Goal: Task Accomplishment & Management: Manage account settings

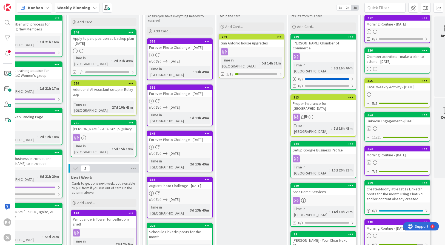
scroll to position [43, 0]
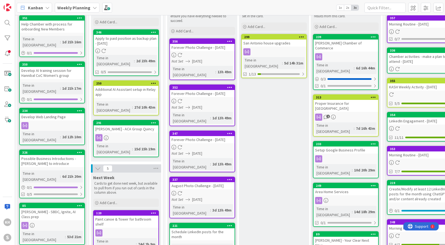
click at [93, 5] on div "Weekly Planning" at bounding box center [77, 8] width 45 height 10
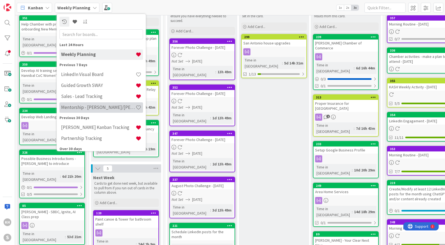
click at [82, 106] on h4 "Mentorship - [PERSON_NAME]/[PERSON_NAME]" at bounding box center [98, 106] width 75 height 5
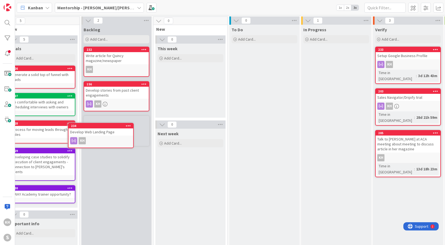
scroll to position [0, 4]
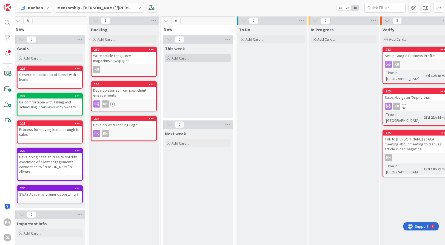
click at [183, 59] on span "Add Card..." at bounding box center [180, 58] width 18 height 5
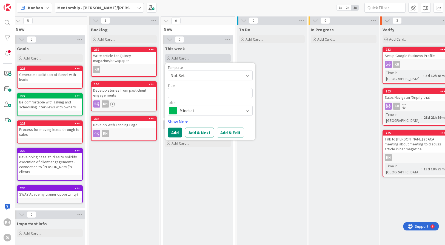
type textarea "x"
type textarea "A"
type textarea "x"
type textarea "Ad"
type textarea "x"
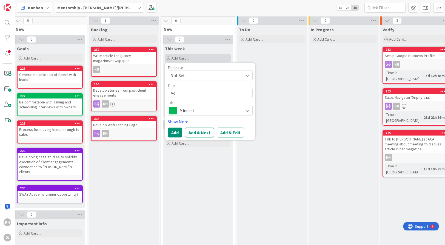
type textarea "Add"
type textarea "x"
type textarea "Add"
type textarea "x"
type textarea "Add P"
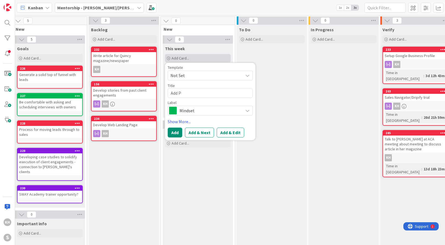
type textarea "x"
type textarea "Add Po"
type textarea "x"
type textarea "Add Pol"
type textarea "x"
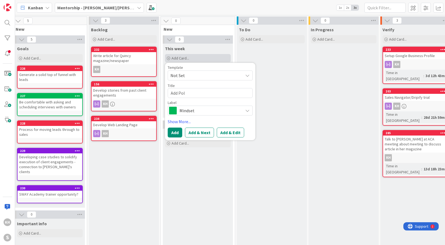
type textarea "Add Poll"
type textarea "x"
type textarea "Add Poll"
type textarea "x"
type textarea "Add Poll f"
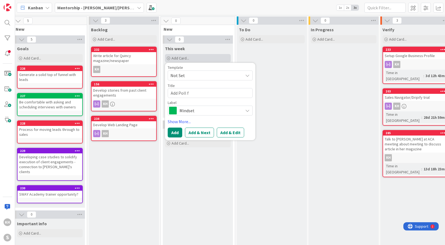
type textarea "x"
type textarea "Add Poll for"
type textarea "x"
type textarea "Add Poll for"
type textarea "x"
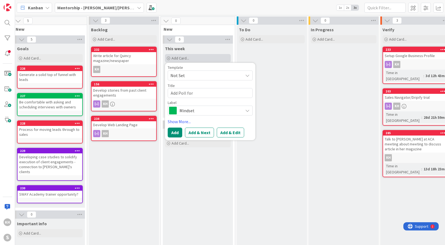
type textarea "Add Poll for L"
type textarea "x"
type textarea "Add Poll for [PERSON_NAME]"
type textarea "x"
type textarea "Add Poll for [PERSON_NAME]"
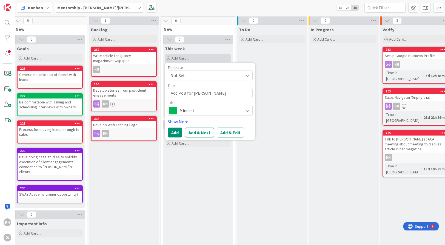
type textarea "x"
type textarea "Add Poll for Link"
type textarea "x"
type textarea "Add Poll for [PERSON_NAME]"
type textarea "x"
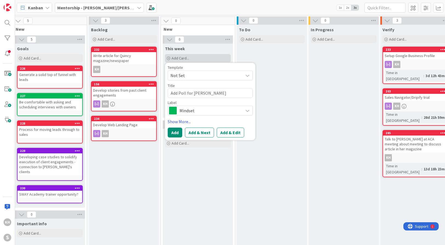
type textarea "Add Poll for Linked"
type textarea "x"
type textarea "Add Poll for LinkedI"
type textarea "x"
type textarea "Add Poll for LinkedIn"
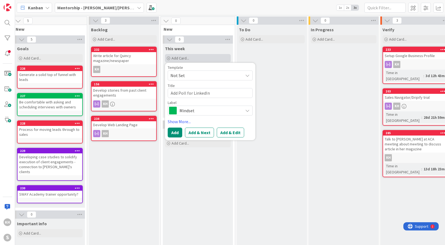
type textarea "x"
type textarea "Add Poll for LinkedIn"
type textarea "x"
type textarea "Add Poll for LinkedIn a"
type textarea "x"
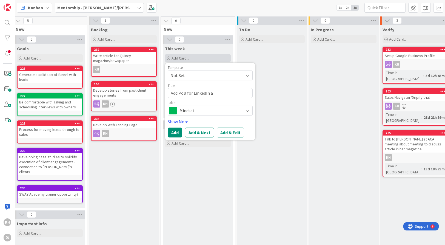
type textarea "Add Poll for LinkedIn ao"
type textarea "x"
type textarea "Add Poll for LinkedIn ab"
type textarea "x"
type textarea "Add Poll for LinkedIn abo"
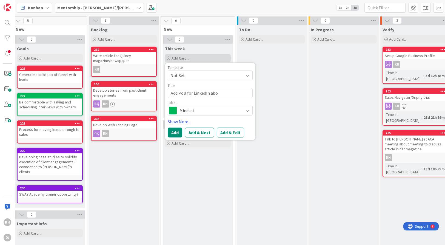
type textarea "x"
type textarea "Add Poll for LinkedIn abou"
type textarea "x"
type textarea "Add Poll for LinkedIn about"
type textarea "x"
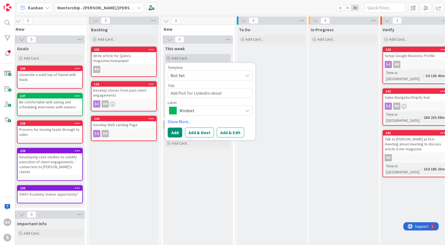
type textarea "Add Poll for LinkedIn about"
type textarea "x"
type textarea "Add Poll for LinkedIn about A"
type textarea "x"
type textarea "Add Poll for LinkedIn about AI"
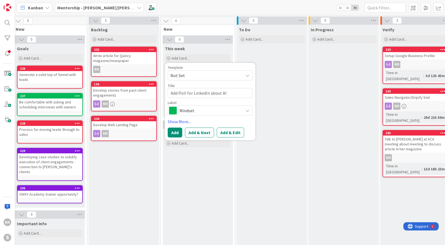
click at [187, 93] on textarea "Add Poll for LinkedIn about AI" at bounding box center [210, 93] width 85 height 10
type textarea "x"
type textarea "Add Poll pfor LinkedIn about AI"
type textarea "x"
type textarea "Add Poll pofor LinkedIn about AI"
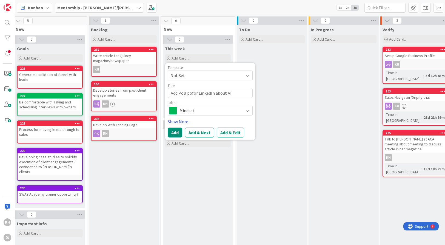
type textarea "x"
type textarea "Add Poll posfor LinkedIn about AI"
type textarea "x"
type textarea "Add Poll postfor LinkedIn about AI"
type textarea "x"
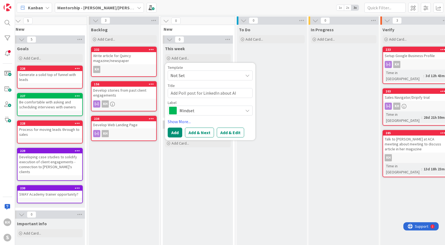
type textarea "Add Poll post for LinkedIn about AI"
click at [247, 112] on icon at bounding box center [247, 110] width 4 height 4
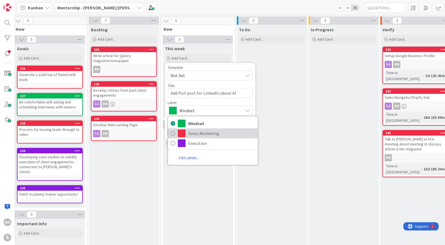
click at [210, 130] on span "Sales/Marketing" at bounding box center [221, 133] width 67 height 8
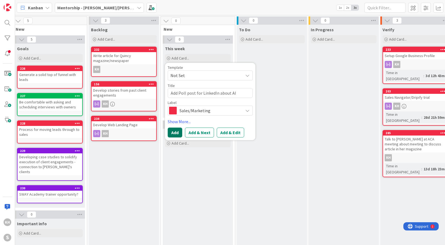
click at [179, 131] on button "Add" at bounding box center [175, 132] width 15 height 10
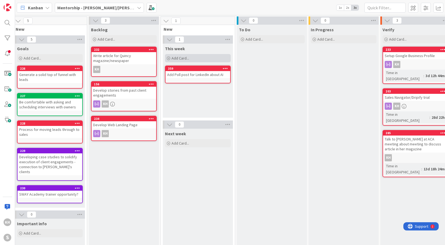
click at [191, 59] on div "Add Card..." at bounding box center [198, 58] width 66 height 8
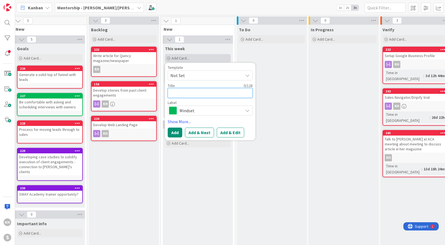
type textarea "x"
type textarea "T"
type textarea "x"
type textarea "Tr"
type textarea "x"
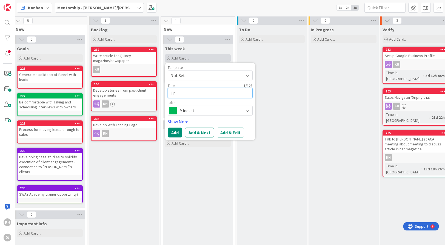
type textarea "Tra"
type textarea "x"
type textarea "Trac"
type textarea "x"
type textarea "Track"
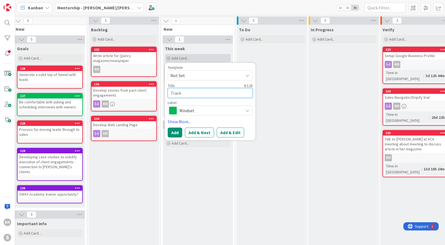
type textarea "x"
type textarea "Track"
type textarea "x"
type textarea "Track F"
type textarea "x"
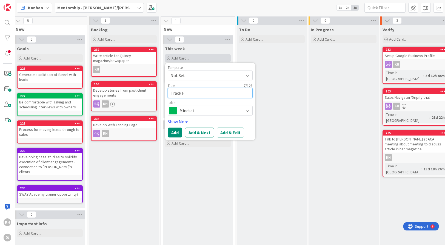
type textarea "Track Fo"
type textarea "x"
type textarea "Track Fol"
type textarea "x"
type textarea "Track Foll"
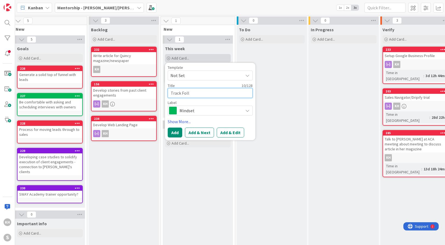
type textarea "x"
type textarea "Track Follo"
type textarea "x"
type textarea "Track Follow"
type textarea "x"
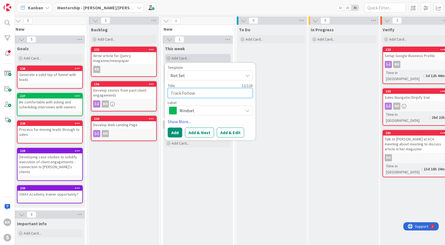
type textarea "Track Follow-"
type textarea "x"
type textarea "Track Follow-u"
type textarea "x"
type textarea "Track Follow-up"
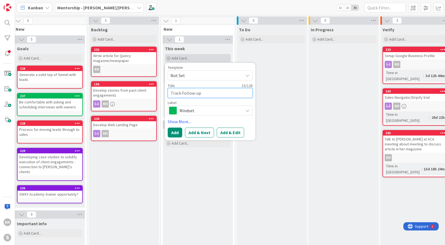
type textarea "x"
type textarea "Track Follow-up"
type textarea "x"
type textarea "Track Follow-up f"
type textarea "x"
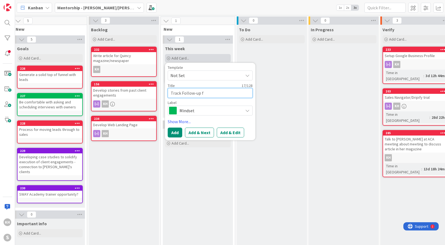
type textarea "Track Follow-up"
type textarea "x"
type textarea "Track Follow-up o"
type textarea "x"
type textarea "Track Follow-up of"
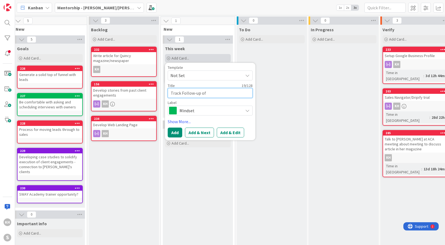
type textarea "x"
type textarea "Track Follow-up of n"
type textarea "x"
type textarea "Track Follow-up of ne"
type textarea "x"
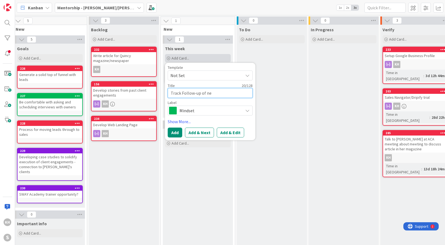
type textarea "Track Follow-up of new"
type textarea "x"
type textarea "Track Follow-up of new"
type textarea "x"
type textarea "Track Follow-up of new L"
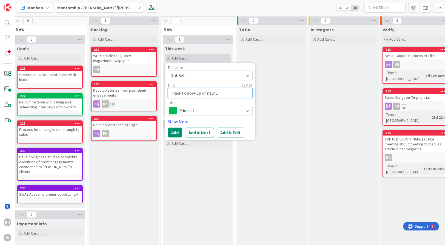
type textarea "x"
type textarea "Track Follow-up of new [PERSON_NAME]"
type textarea "x"
type textarea "Track Follow-up of new [PERSON_NAME]"
type textarea "x"
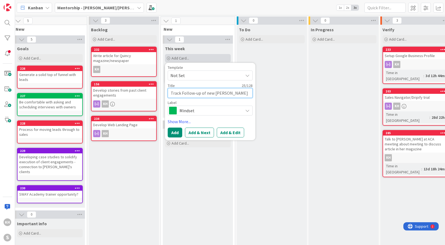
type textarea "Track Follow-up of new Link"
type textarea "x"
type textarea "Track Follow-up of new [PERSON_NAME]"
type textarea "x"
type textarea "Track Follow-up of new Linked"
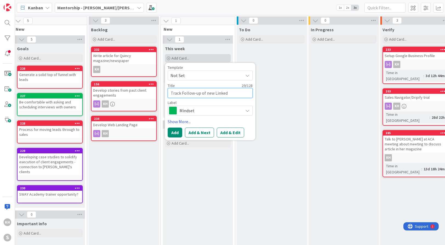
type textarea "x"
type textarea "Track Follow-up of new LinkedI"
type textarea "x"
type textarea "Track Follow-up of new LinkedIn"
type textarea "x"
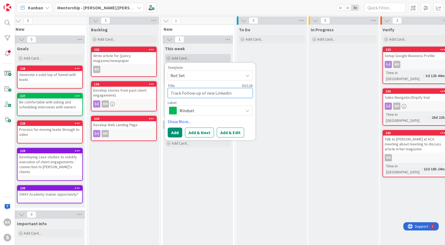
type textarea "Track Follow-up of new LinkedIn"
type textarea "x"
type textarea "Track Follow-up of new LinkedIn C"
type textarea "x"
type textarea "Track Follow-up of new LinkedIn Co"
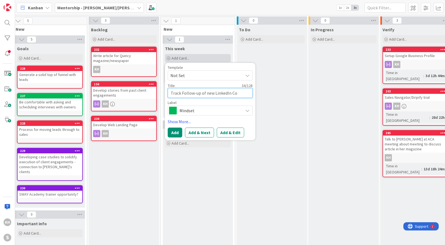
type textarea "x"
type textarea "Track Follow-up of new LinkedIn Con"
type textarea "x"
type textarea "Track Follow-up of new LinkedIn Conne"
type textarea "x"
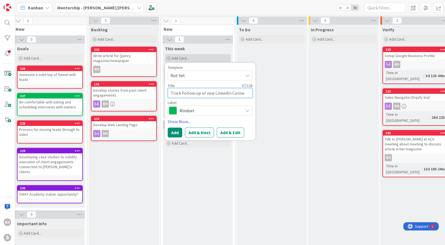
type textarea "Track Follow-up of new LinkedIn Connec"
type textarea "x"
type textarea "Track Follow-up of new LinkedIn Connecti"
type textarea "x"
type textarea "Track Follow-up of new LinkedIn Connectio"
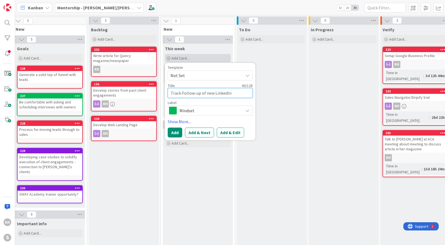
type textarea "x"
type textarea "Track Follow-up of new LinkedIn Connection"
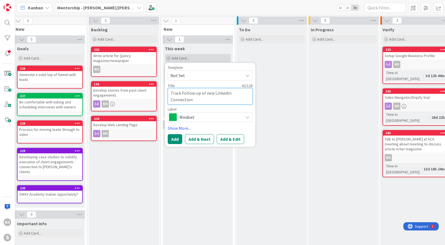
type textarea "x"
type textarea "Track Follow-up of new LinkedIn Connections"
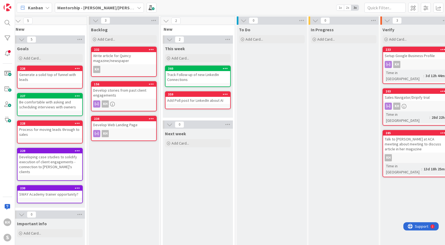
click at [187, 65] on link "360 Track Follow-up of new LinkedIn Connections" at bounding box center [198, 75] width 66 height 21
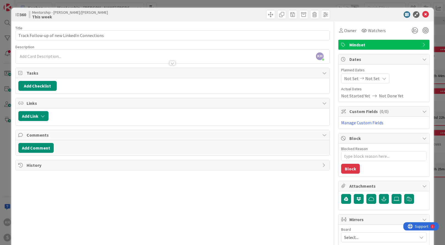
click at [394, 46] on span "Mindset" at bounding box center [384, 44] width 70 height 7
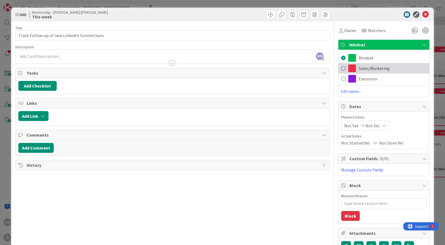
click at [341, 67] on span at bounding box center [343, 68] width 4 height 8
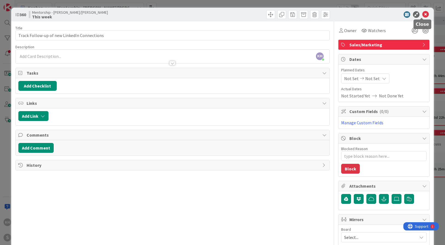
click at [394, 16] on icon at bounding box center [425, 14] width 7 height 7
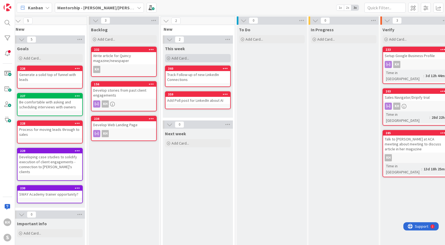
click at [183, 57] on span "Add Card..." at bounding box center [180, 58] width 18 height 5
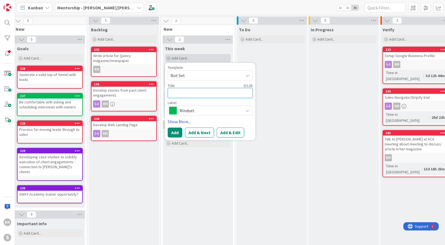
type textarea "x"
type textarea "C"
type textarea "x"
type textarea "Cre"
type textarea "x"
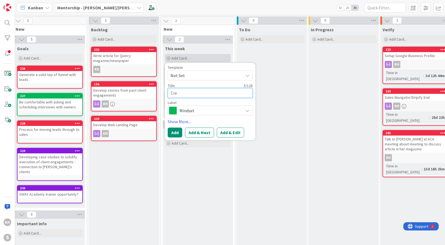
type textarea "Crea"
type textarea "x"
type textarea "Creat"
type textarea "x"
type textarea "Create"
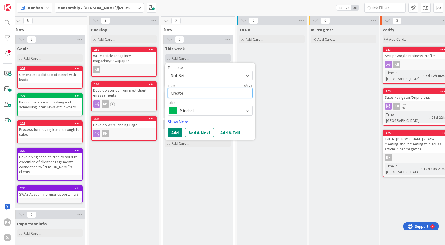
type textarea "x"
type textarea "Create."
type textarea "x"
type textarea "Create. a"
type textarea "x"
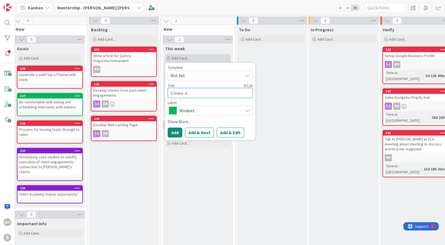
type textarea "Create."
type textarea "x"
type textarea "Create."
type textarea "x"
type textarea "Create"
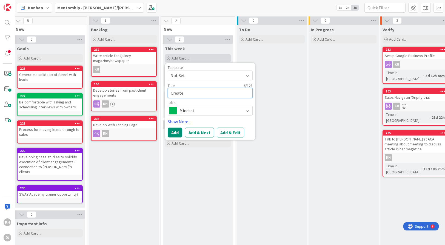
type textarea "x"
type textarea "Create"
type textarea "x"
type textarea "Create a"
type textarea "x"
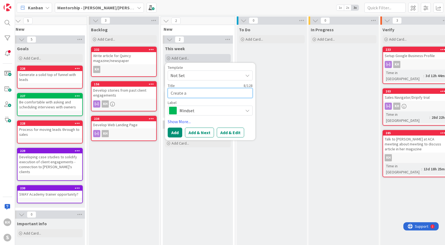
type textarea "Create a"
type textarea "x"
type textarea "Create a v"
type textarea "x"
type textarea "Create a vi"
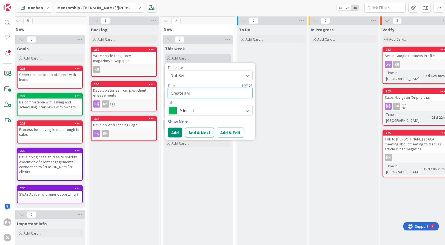
type textarea "x"
type textarea "Create a visi"
type textarea "x"
type textarea "Create a visio"
type textarea "x"
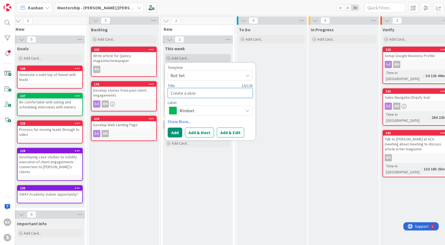
type textarea "Create a vision"
type textarea "x"
type textarea "Create a vision"
type textarea "x"
type textarea "Create a vision f"
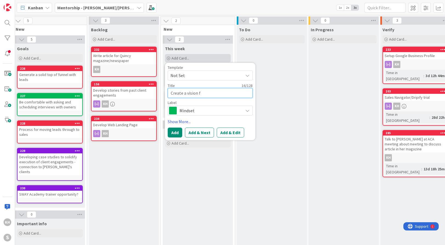
type textarea "x"
type textarea "Create a vision fo"
type textarea "x"
type textarea "Create a vision for"
type textarea "x"
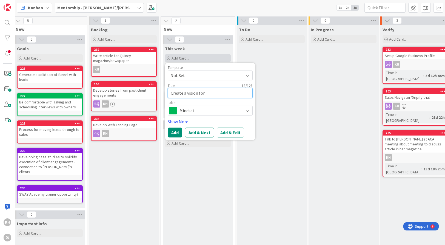
type textarea "Create a vision for"
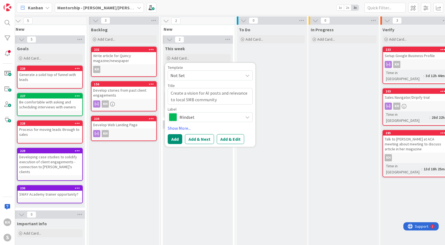
click at [247, 116] on icon at bounding box center [247, 117] width 4 height 4
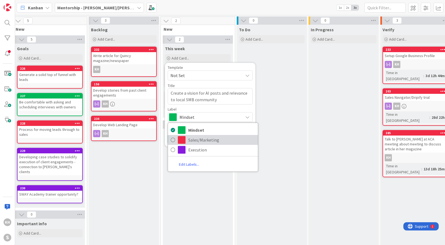
click at [195, 139] on span "Sales/Marketing" at bounding box center [221, 140] width 67 height 8
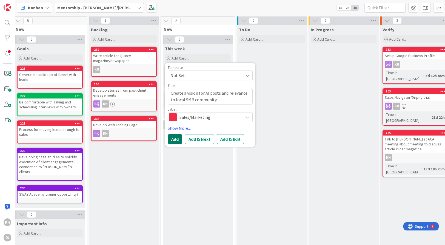
click at [176, 139] on button "Add" at bounding box center [175, 139] width 15 height 10
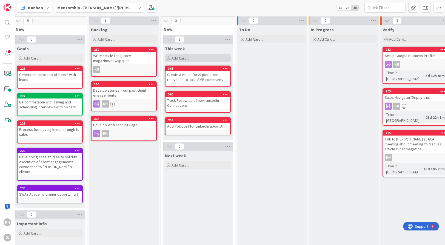
click at [198, 56] on div "Add Card..." at bounding box center [198, 58] width 66 height 8
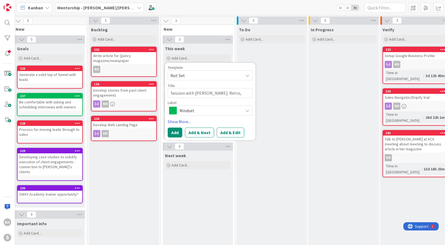
click at [249, 109] on icon at bounding box center [247, 110] width 4 height 4
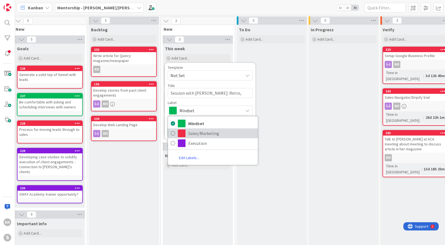
click at [197, 132] on span "Sales/Marketing" at bounding box center [221, 133] width 67 height 8
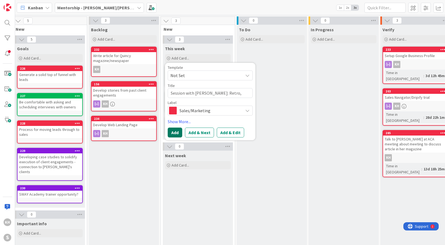
click at [175, 131] on button "Add" at bounding box center [175, 132] width 15 height 10
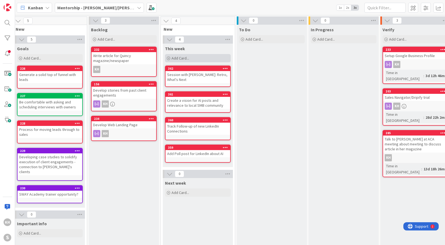
click at [196, 58] on div "Add Card..." at bounding box center [198, 58] width 66 height 8
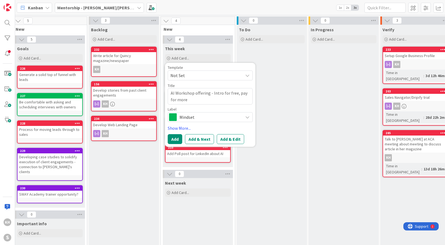
click at [208, 114] on span "Mindset" at bounding box center [209, 117] width 61 height 8
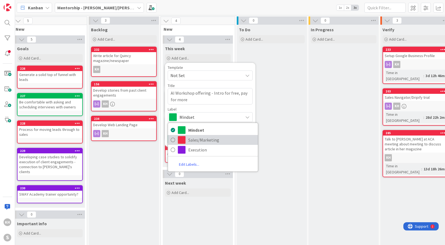
click at [195, 138] on span "Sales/Marketing" at bounding box center [221, 140] width 67 height 8
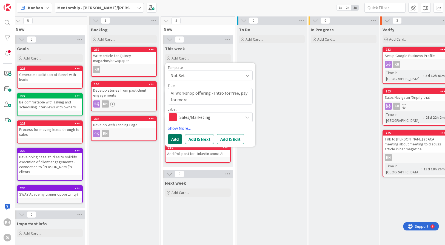
click at [178, 140] on button "Add" at bounding box center [175, 139] width 15 height 10
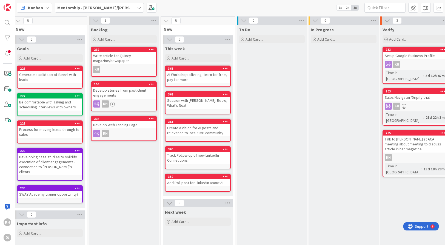
click at [196, 154] on div "Track Follow-up of new LinkedIn Connections" at bounding box center [197, 157] width 65 height 12
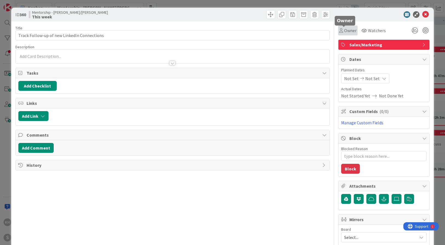
click at [344, 32] on span "Owner" at bounding box center [350, 30] width 12 height 7
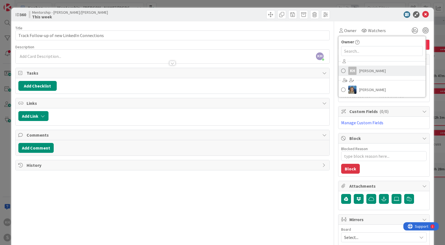
click at [359, 70] on span "[PERSON_NAME]" at bounding box center [372, 71] width 27 height 8
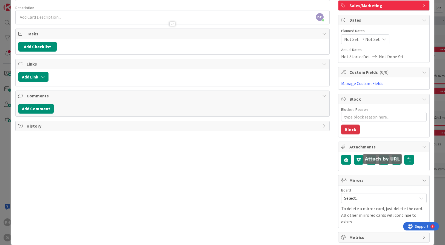
scroll to position [42, 0]
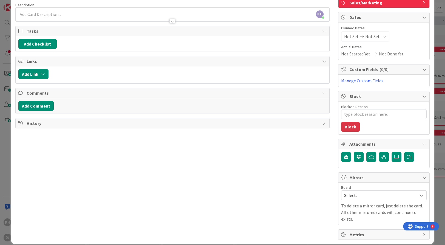
click at [394, 183] on icon at bounding box center [421, 195] width 4 height 4
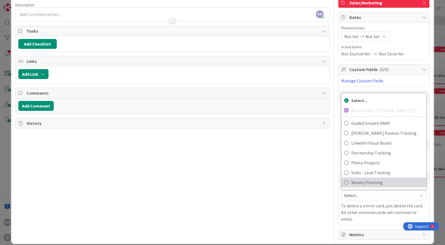
click at [357, 181] on span "Weekly Planning" at bounding box center [387, 182] width 72 height 8
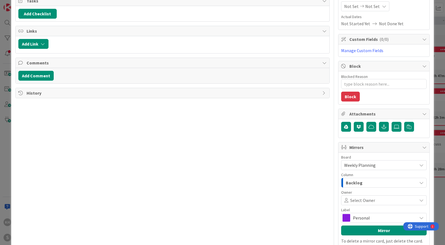
scroll to position [72, 0]
click at [394, 180] on icon "button" at bounding box center [421, 182] width 4 height 4
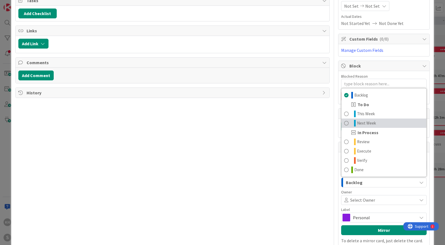
click at [344, 122] on span at bounding box center [346, 123] width 4 height 7
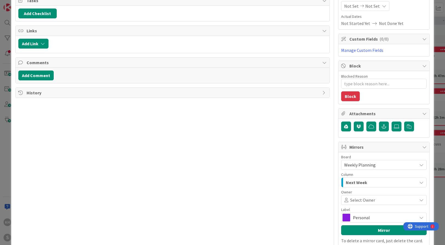
click at [394, 183] on span "Personal" at bounding box center [383, 217] width 61 height 8
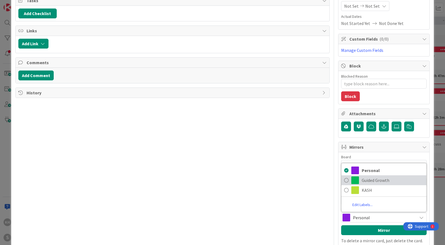
click at [362, 180] on span "Guided Growth" at bounding box center [393, 180] width 62 height 8
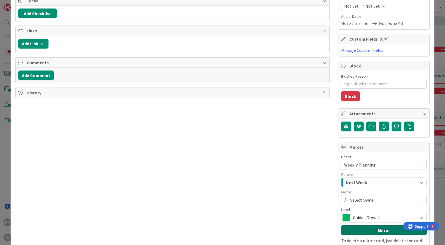
click at [376, 183] on button "Mirror" at bounding box center [383, 230] width 85 height 10
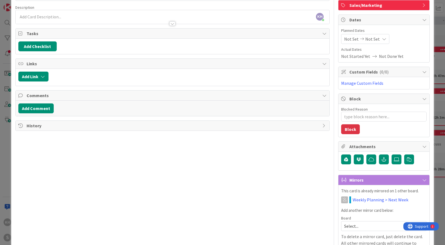
scroll to position [0, 0]
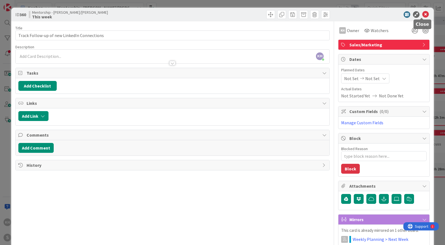
click at [394, 16] on icon at bounding box center [425, 14] width 7 height 7
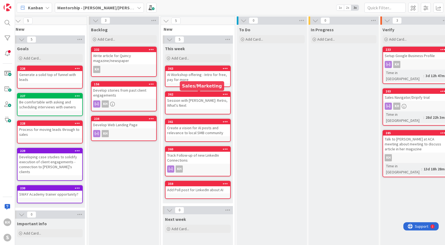
click at [213, 94] on div "362" at bounding box center [199, 94] width 62 height 4
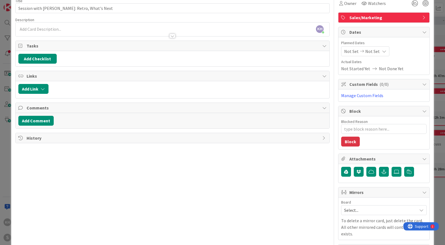
scroll to position [42, 0]
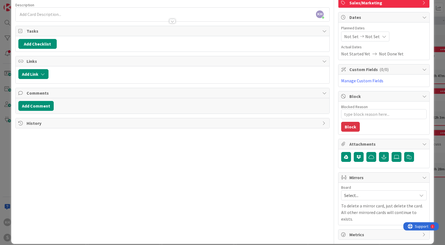
click at [394, 183] on icon at bounding box center [421, 195] width 4 height 4
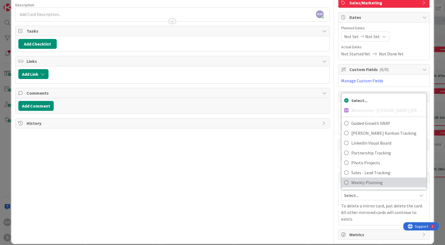
click at [359, 179] on span "Weekly Planning" at bounding box center [387, 182] width 72 height 8
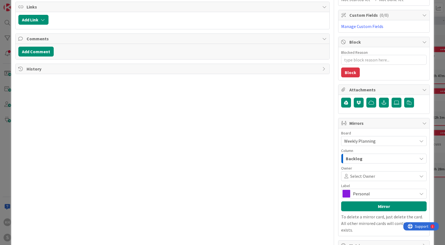
scroll to position [100, 0]
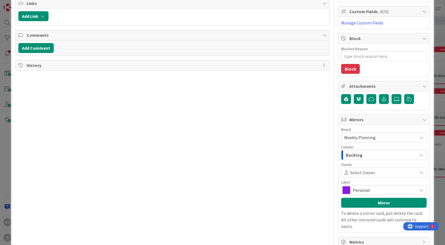
click at [394, 154] on icon "button" at bounding box center [421, 155] width 4 height 4
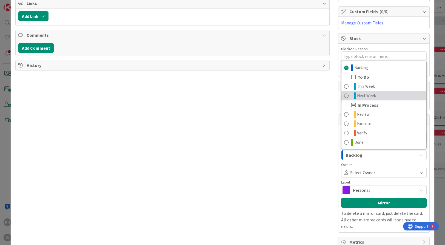
click at [347, 94] on link "Next Week" at bounding box center [383, 95] width 85 height 9
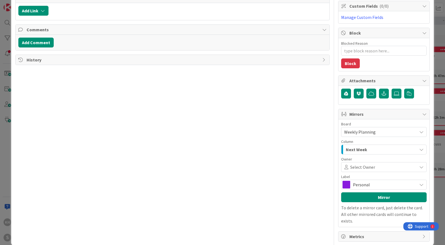
scroll to position [106, 0]
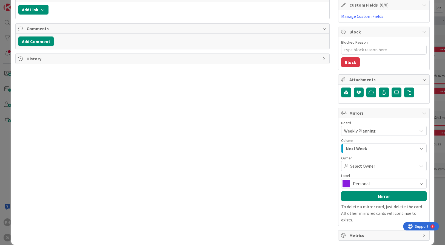
click at [394, 183] on span "Personal" at bounding box center [383, 183] width 61 height 8
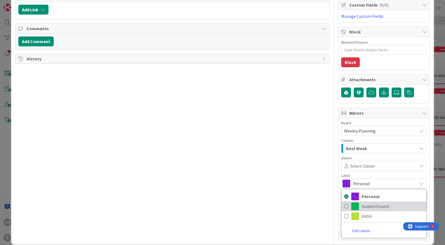
click at [362, 183] on span "Guided Growth" at bounding box center [393, 206] width 62 height 8
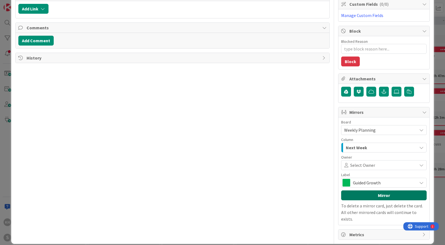
click at [371, 183] on button "Mirror" at bounding box center [383, 195] width 85 height 10
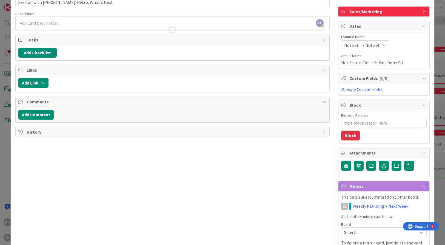
scroll to position [0, 0]
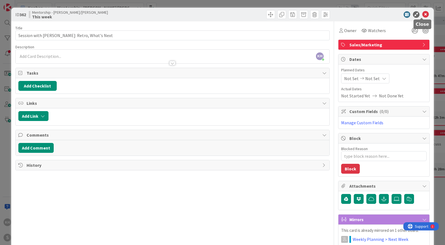
click at [394, 15] on icon at bounding box center [425, 14] width 7 height 7
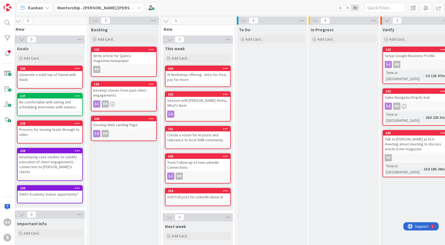
click at [199, 110] on div at bounding box center [197, 113] width 65 height 7
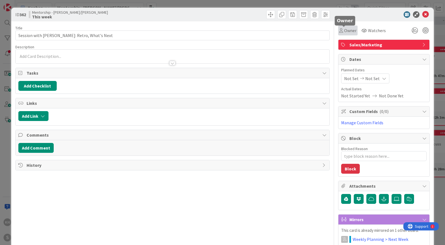
click at [348, 30] on span "Owner" at bounding box center [350, 30] width 12 height 7
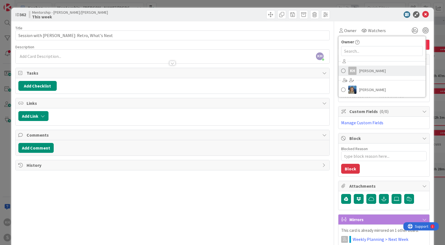
click at [359, 69] on span "[PERSON_NAME]" at bounding box center [372, 71] width 27 height 8
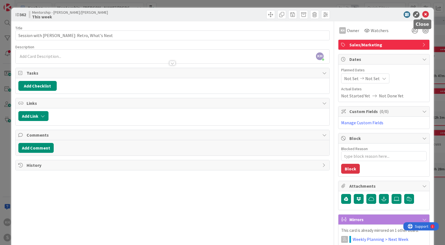
click at [394, 14] on icon at bounding box center [425, 14] width 7 height 7
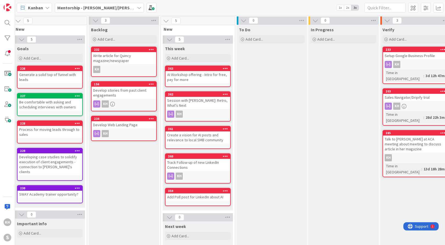
click at [137, 8] on icon at bounding box center [139, 7] width 4 height 4
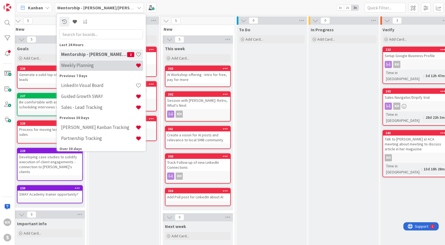
click at [87, 64] on h4 "Weekly Planning" at bounding box center [98, 64] width 75 height 5
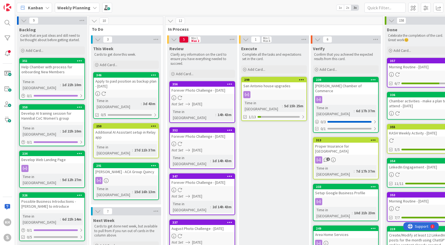
click at [153, 74] on icon at bounding box center [153, 75] width 5 height 4
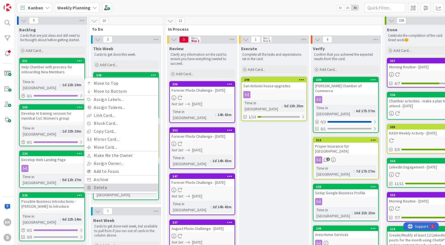
click at [105, 183] on link "Delete" at bounding box center [121, 187] width 74 height 8
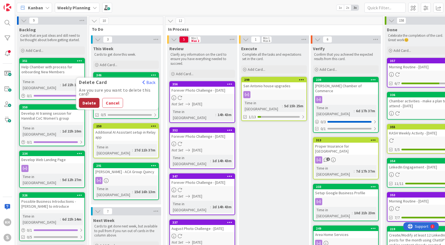
click at [92, 102] on button "Delete" at bounding box center [89, 103] width 21 height 10
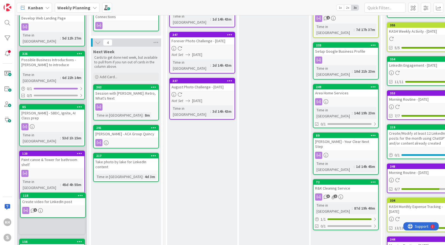
scroll to position [144, 0]
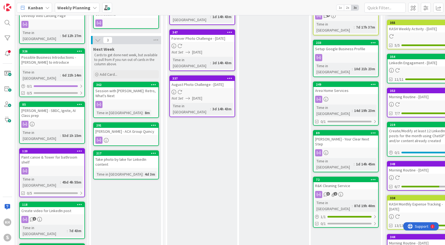
drag, startPoint x: 126, startPoint y: 197, endPoint x: 296, endPoint y: 3, distance: 258.4
